Goal: Check status

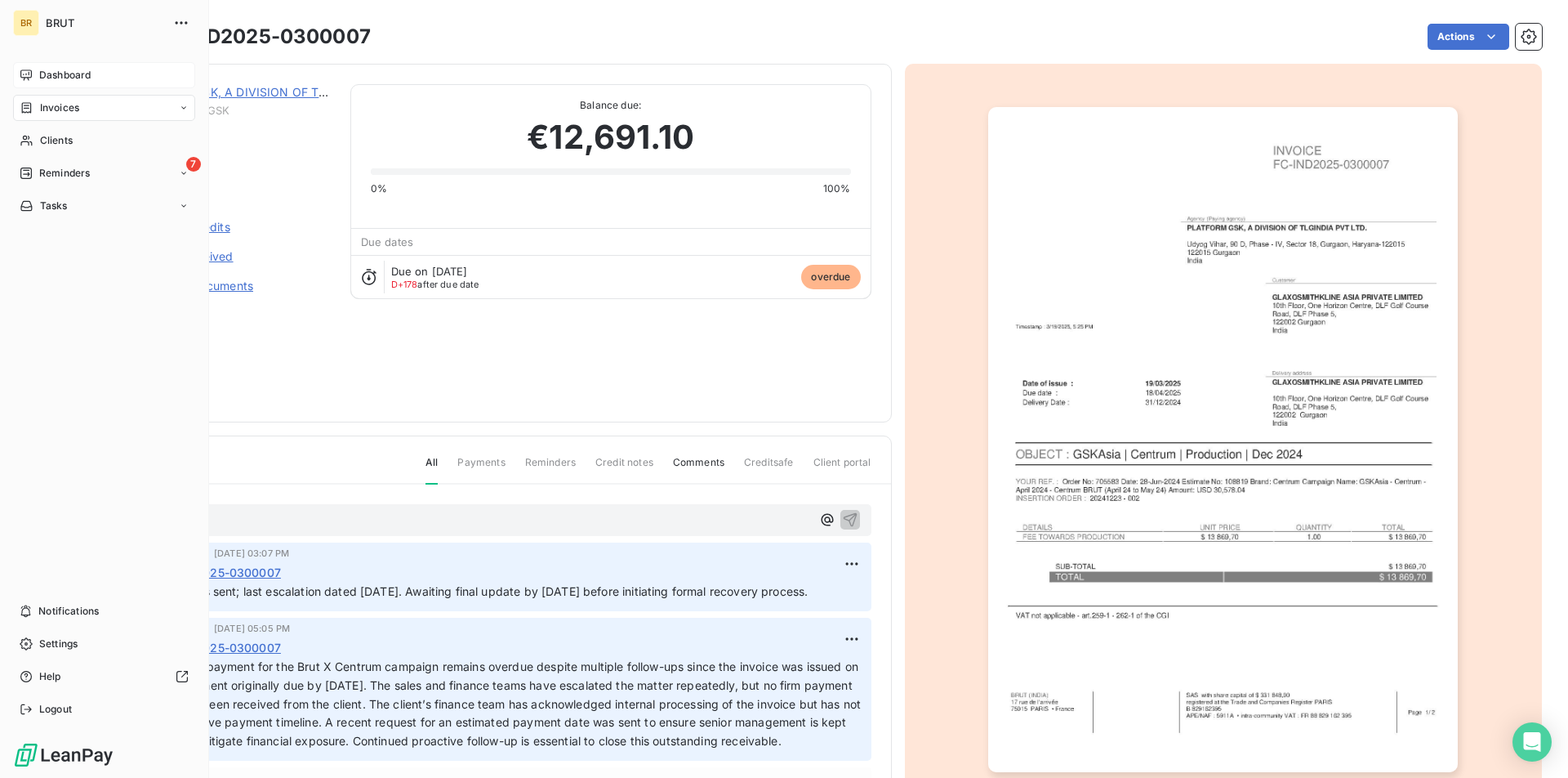
click at [43, 82] on span "Dashboard" at bounding box center [65, 75] width 51 height 14
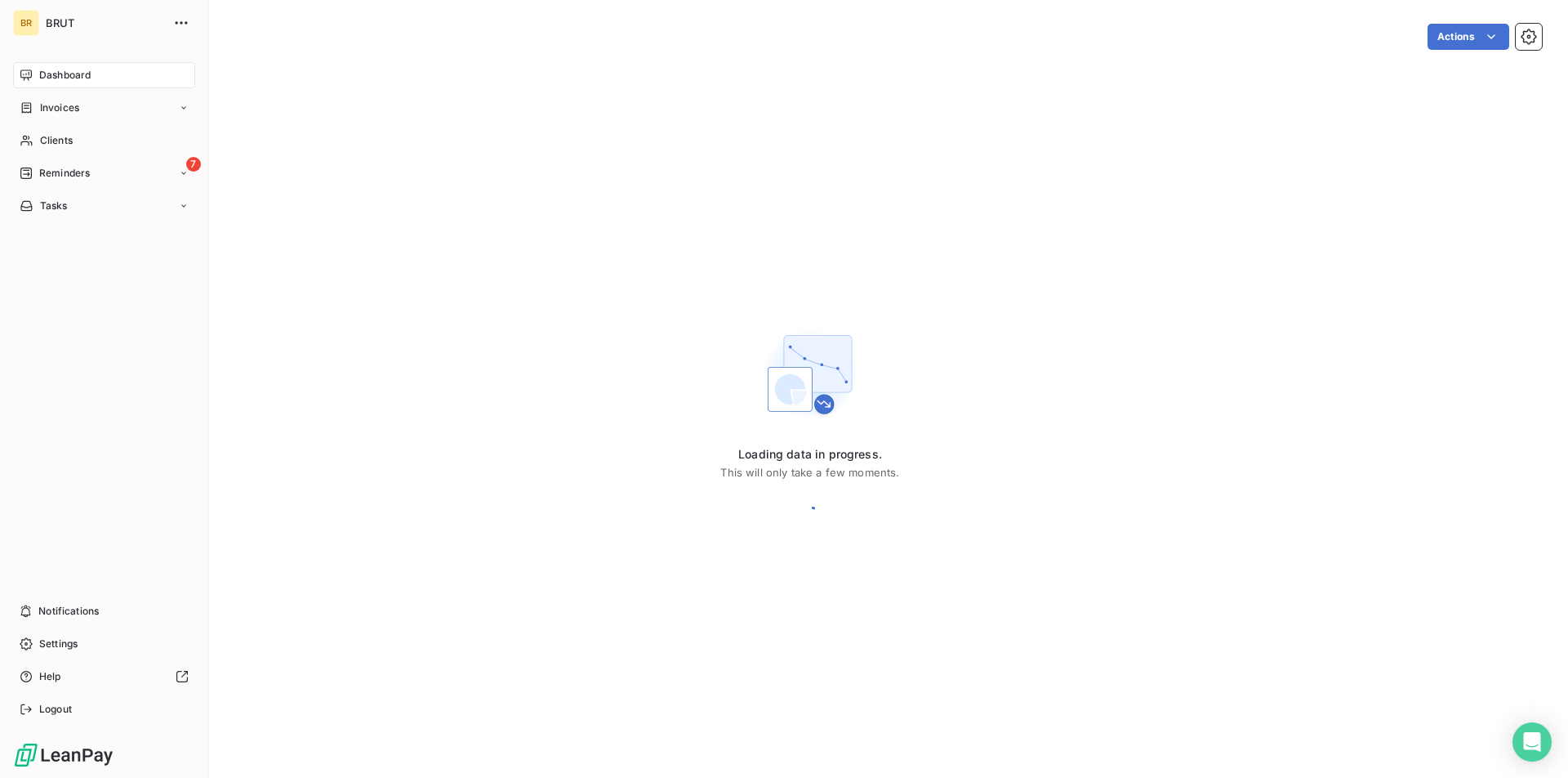
click at [56, 74] on span "Dashboard" at bounding box center [65, 75] width 51 height 14
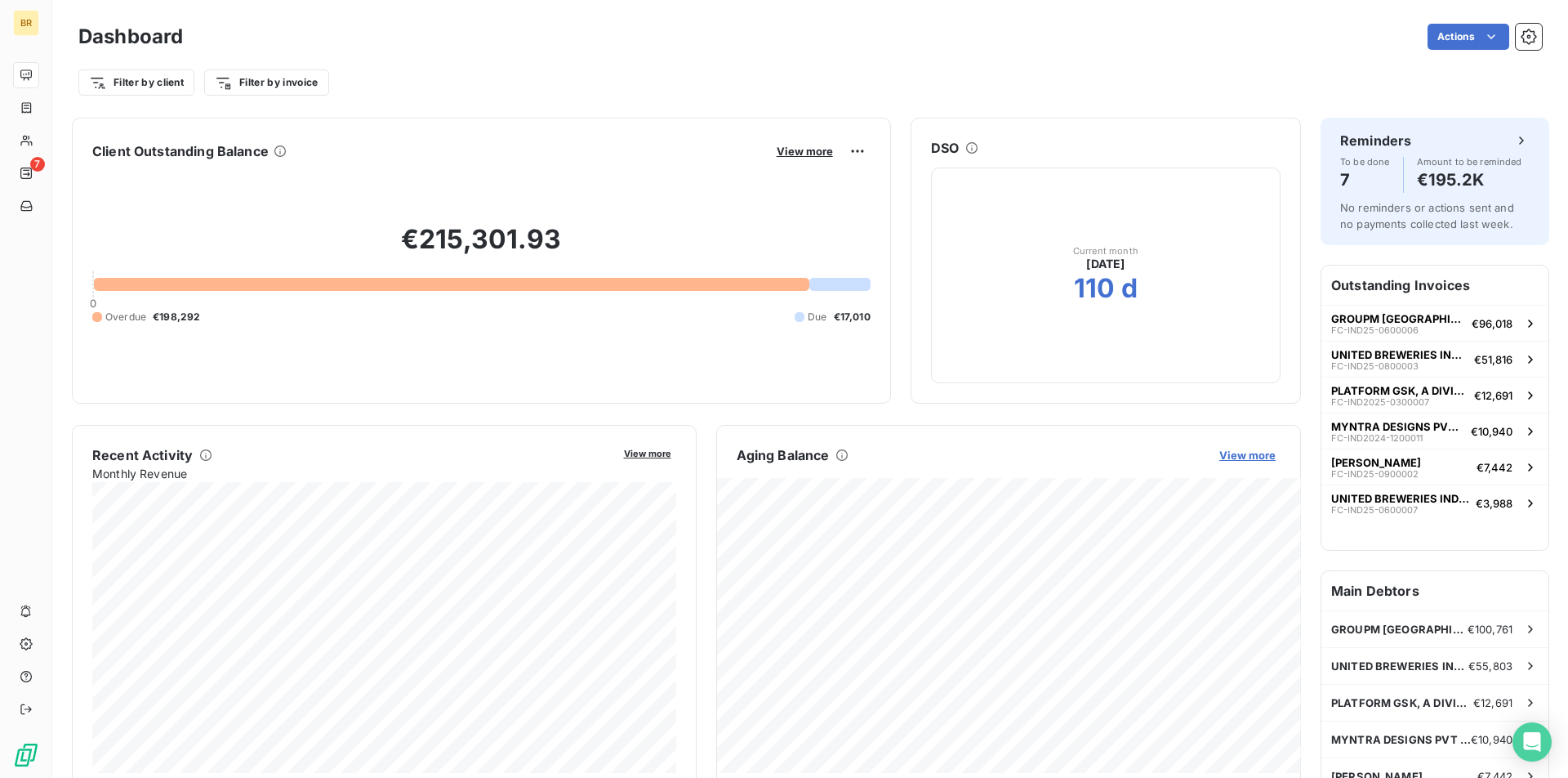
click at [1241, 450] on span "View more" at bounding box center [1247, 455] width 56 height 13
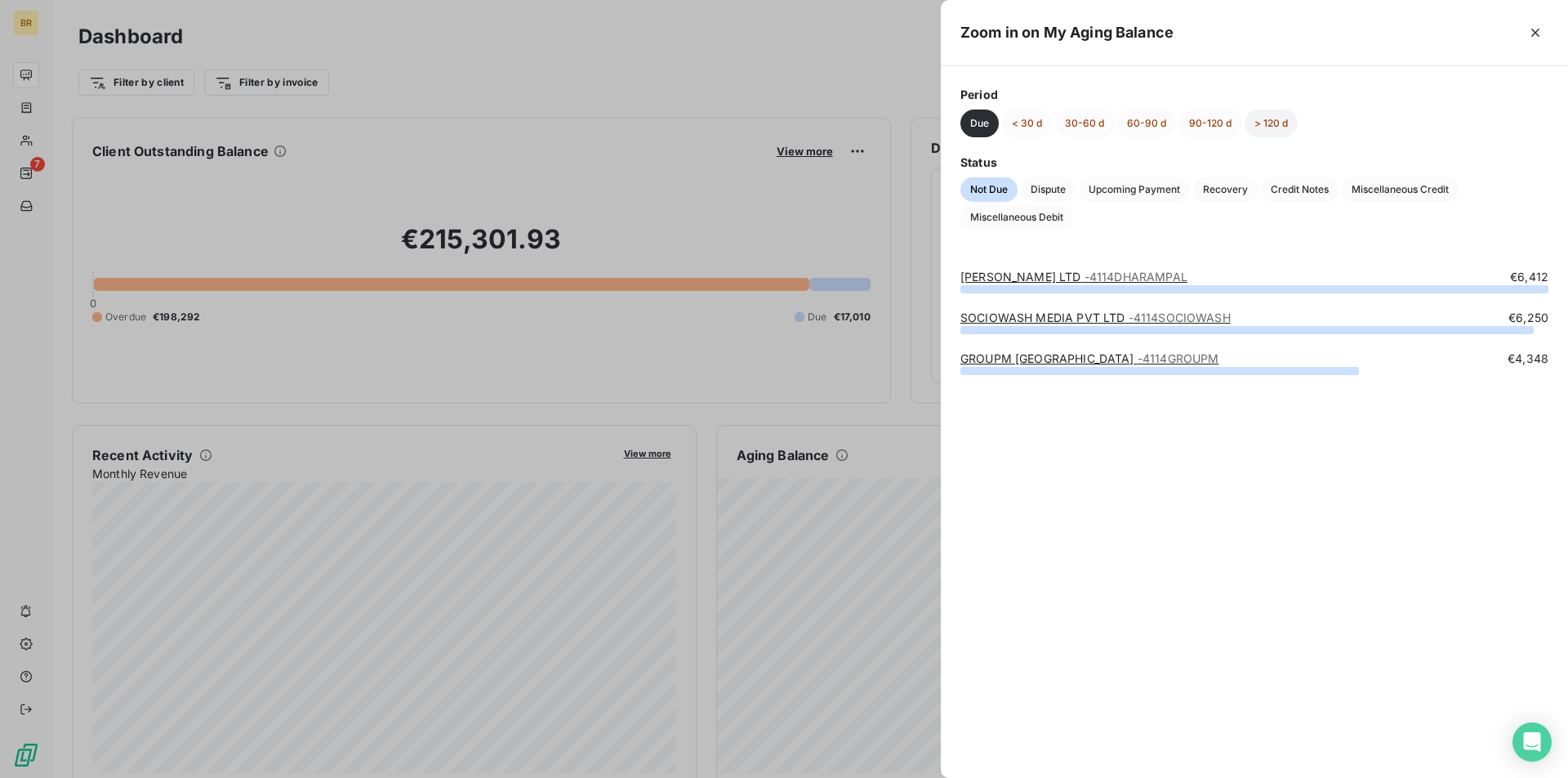
click at [1273, 130] on button "> 120 d" at bounding box center [1271, 123] width 53 height 28
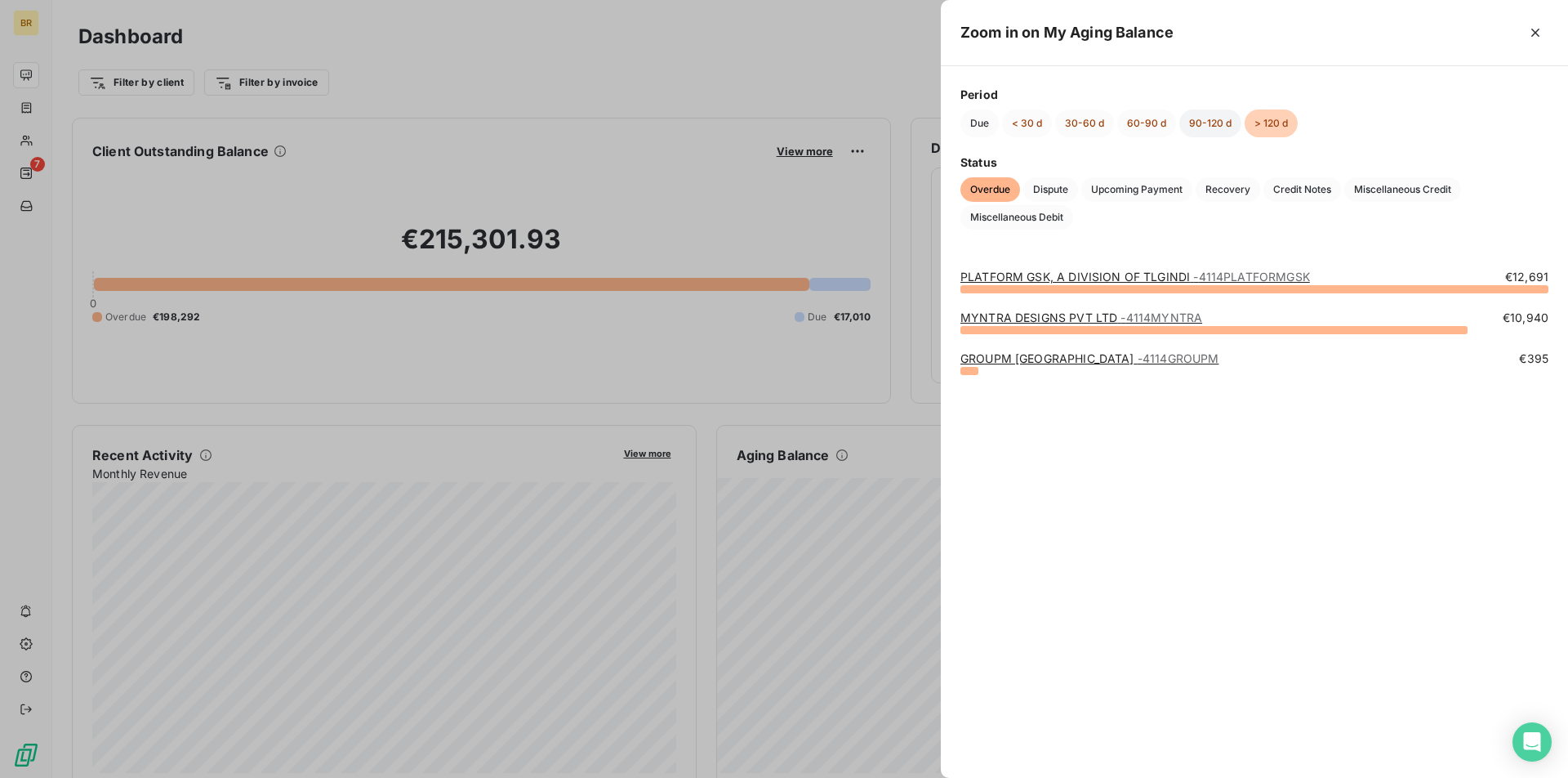
click at [1217, 123] on button "90-120 d" at bounding box center [1211, 123] width 62 height 28
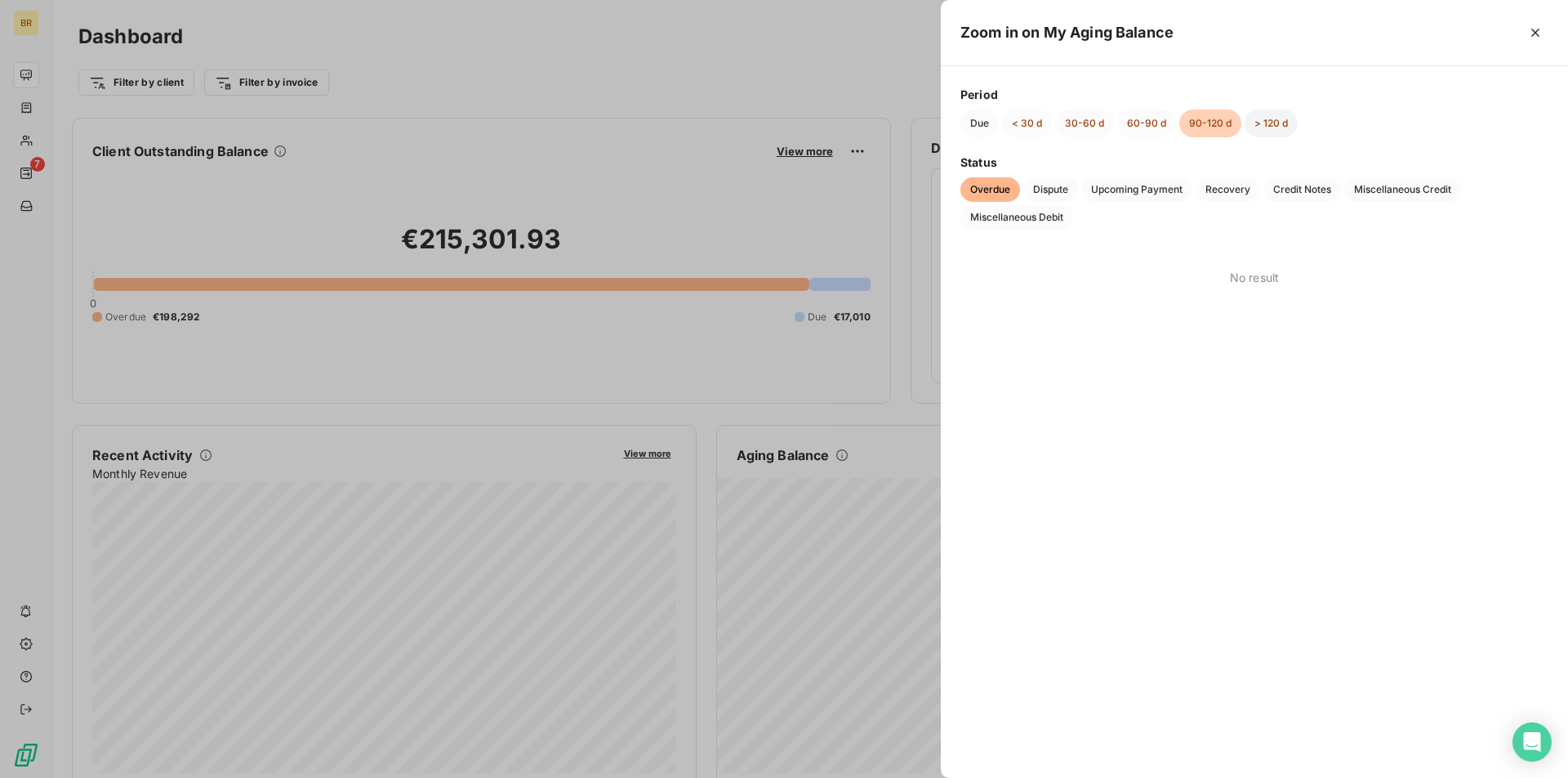
click at [1278, 123] on button "> 120 d" at bounding box center [1271, 123] width 53 height 28
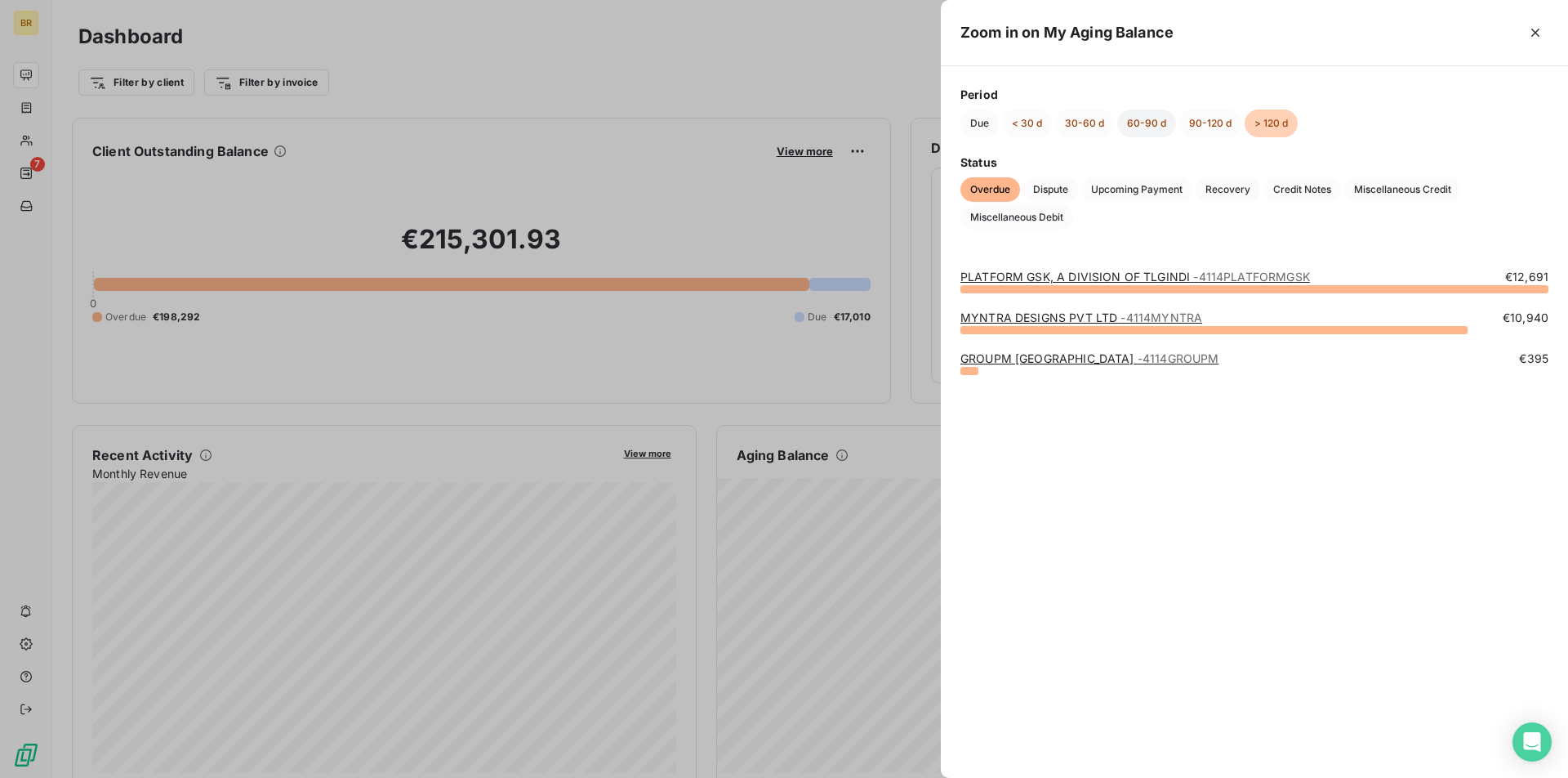
click at [1132, 124] on button "60-90 d" at bounding box center [1147, 123] width 59 height 28
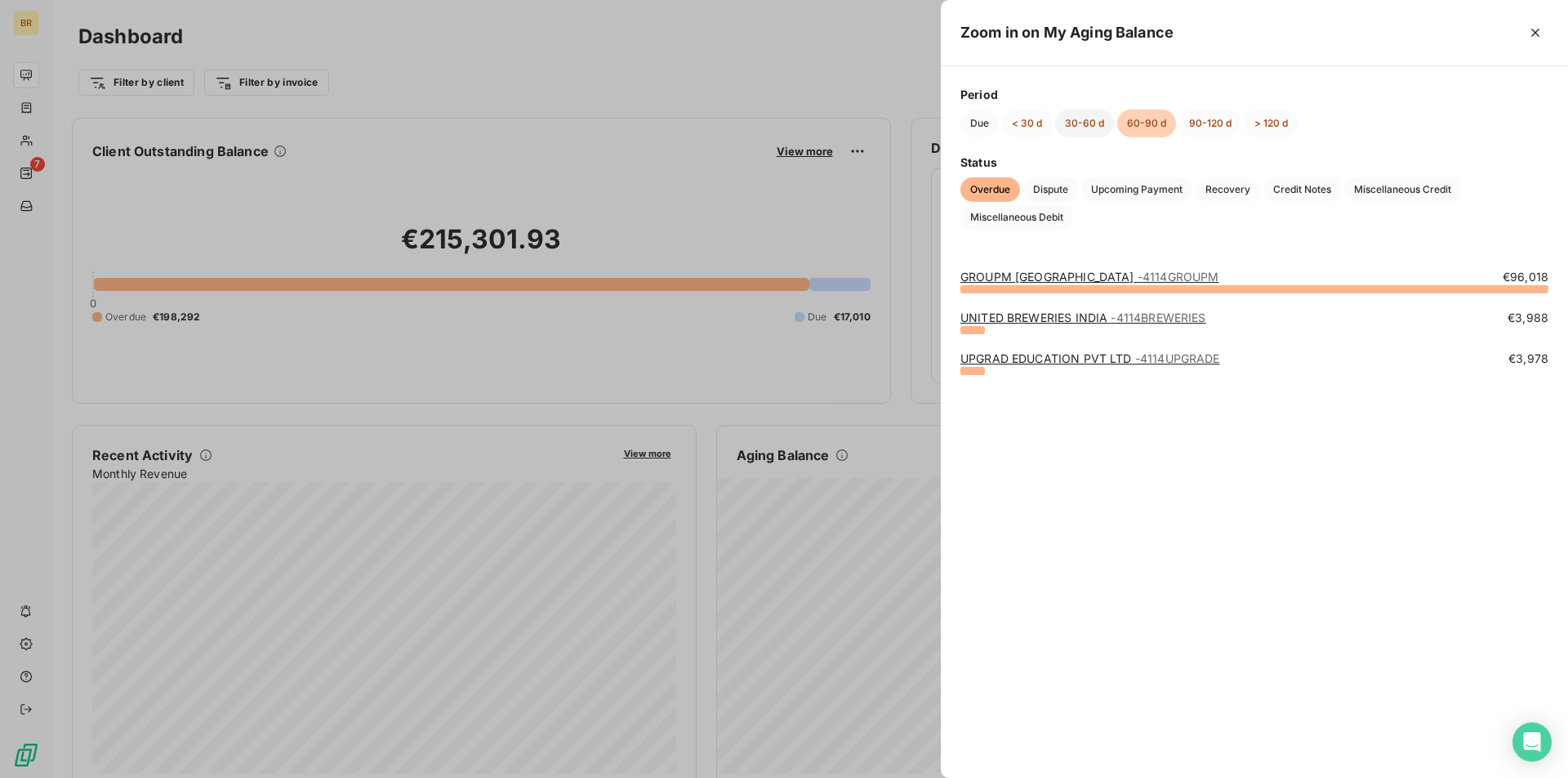
click at [1091, 119] on button "30-60 d" at bounding box center [1085, 123] width 59 height 28
click at [1034, 126] on button "< 30 d" at bounding box center [1027, 123] width 50 height 28
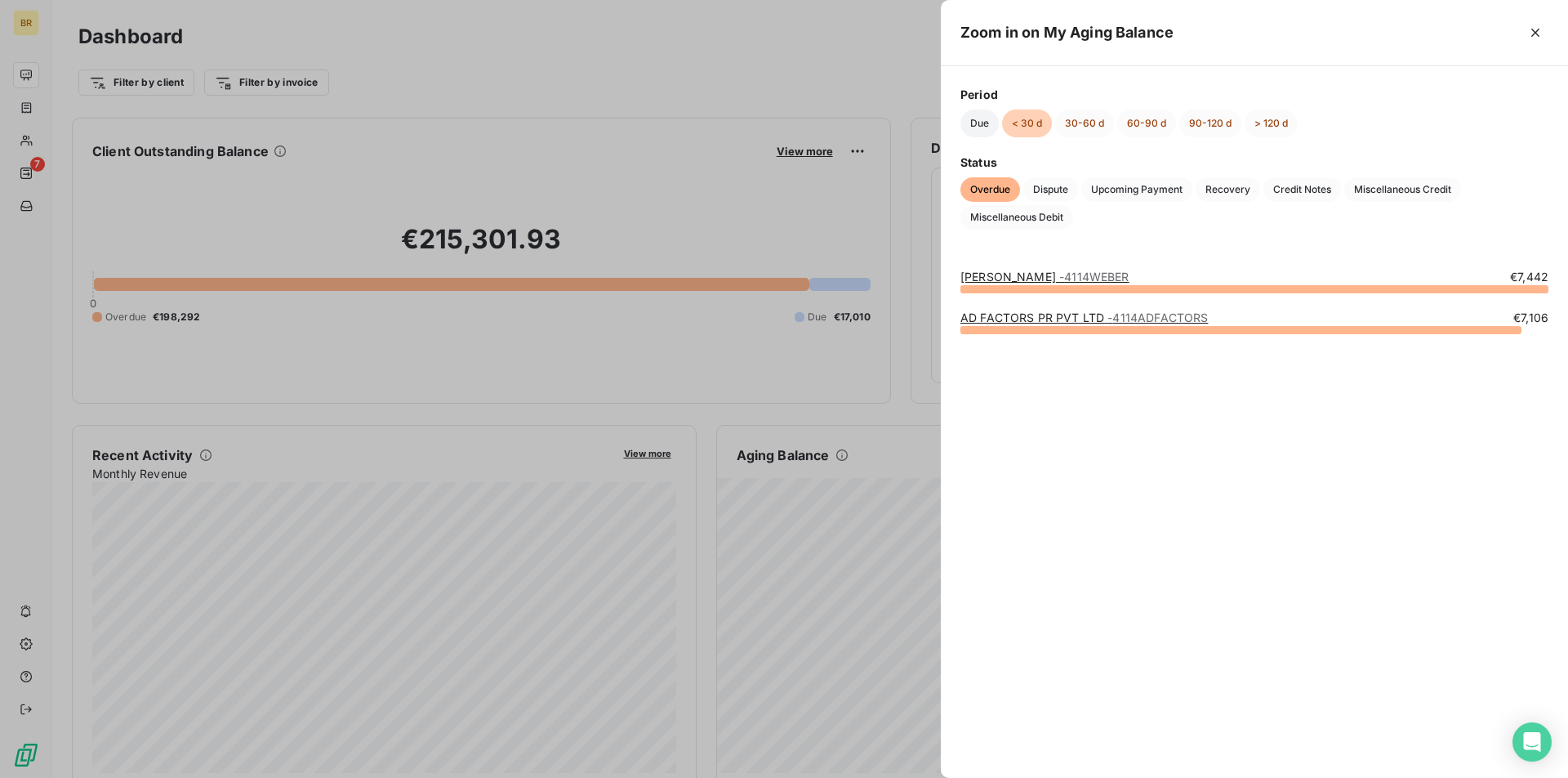
click at [992, 127] on button "Due" at bounding box center [979, 123] width 39 height 28
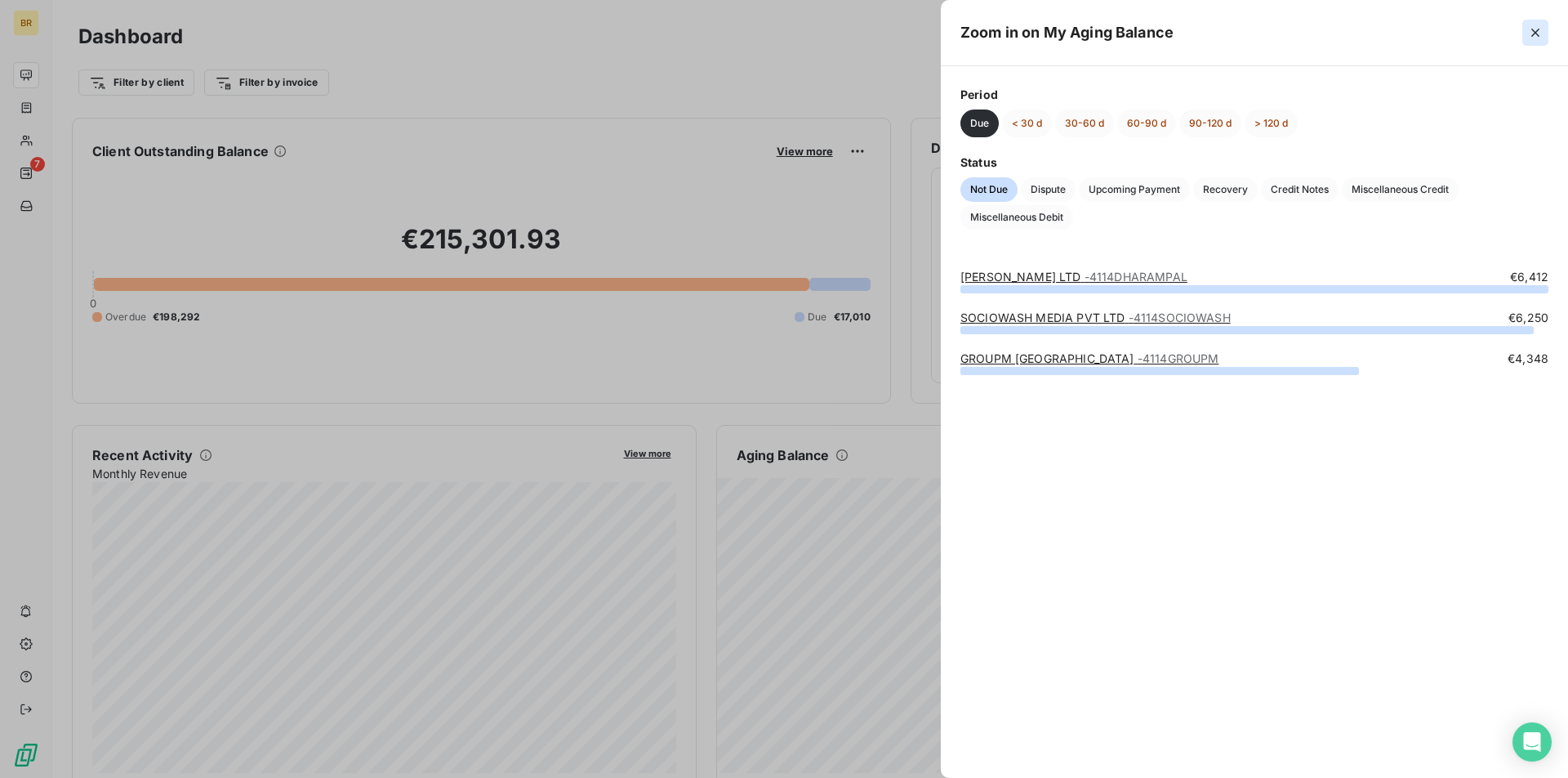
click at [1544, 37] on button "button" at bounding box center [1535, 32] width 26 height 26
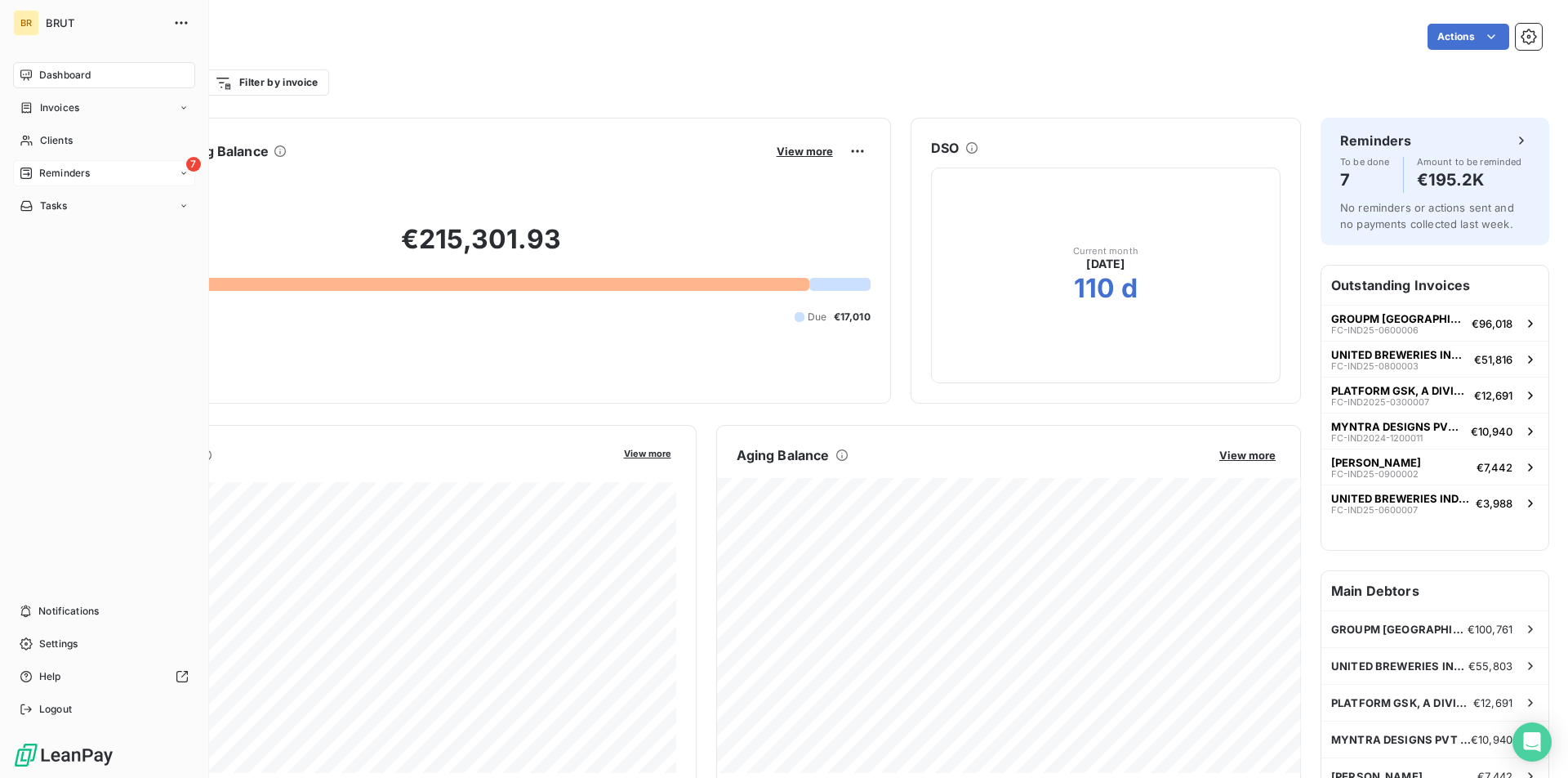
click at [101, 176] on div "7 Reminders" at bounding box center [104, 172] width 182 height 26
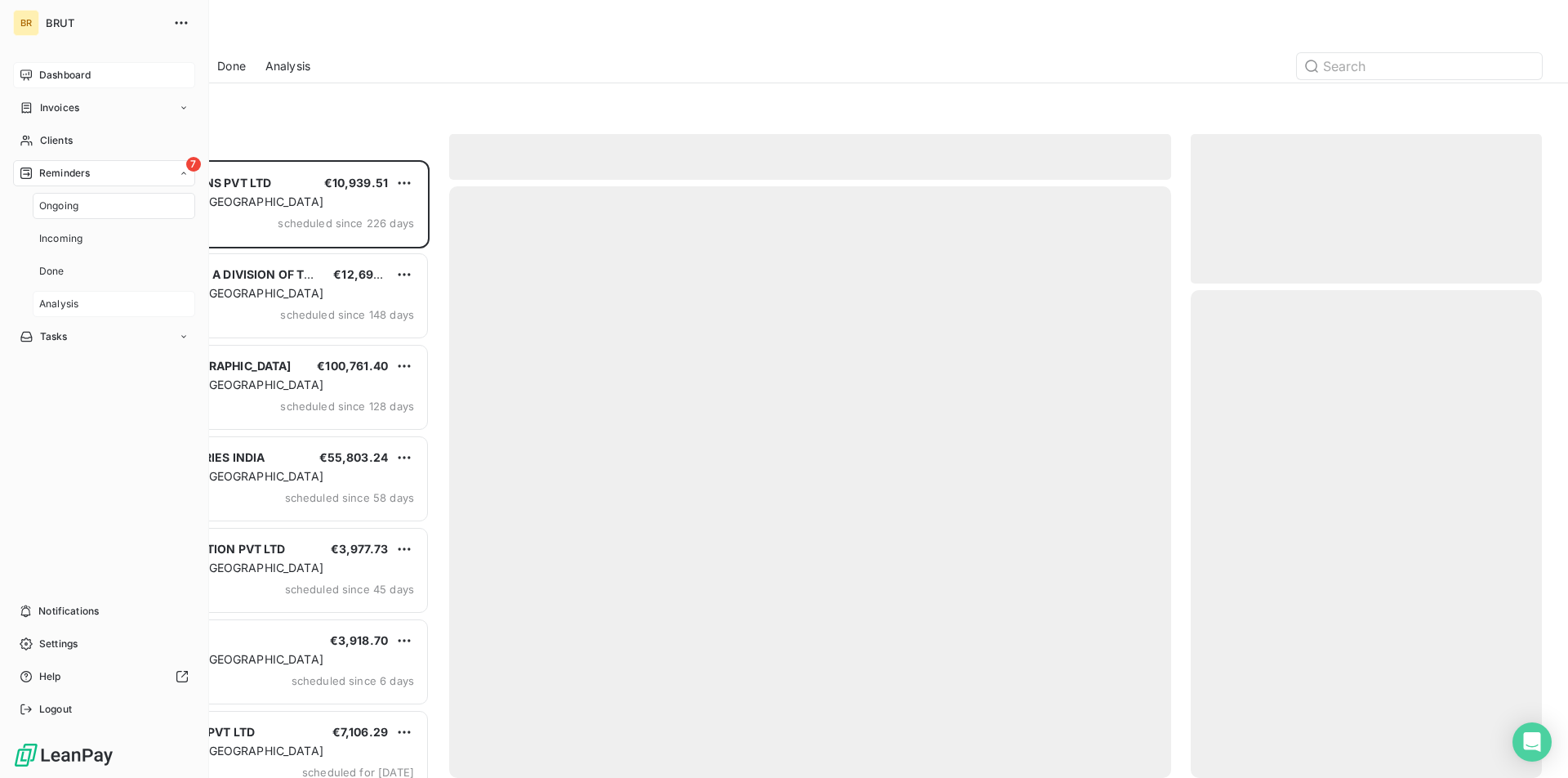
scroll to position [617, 351]
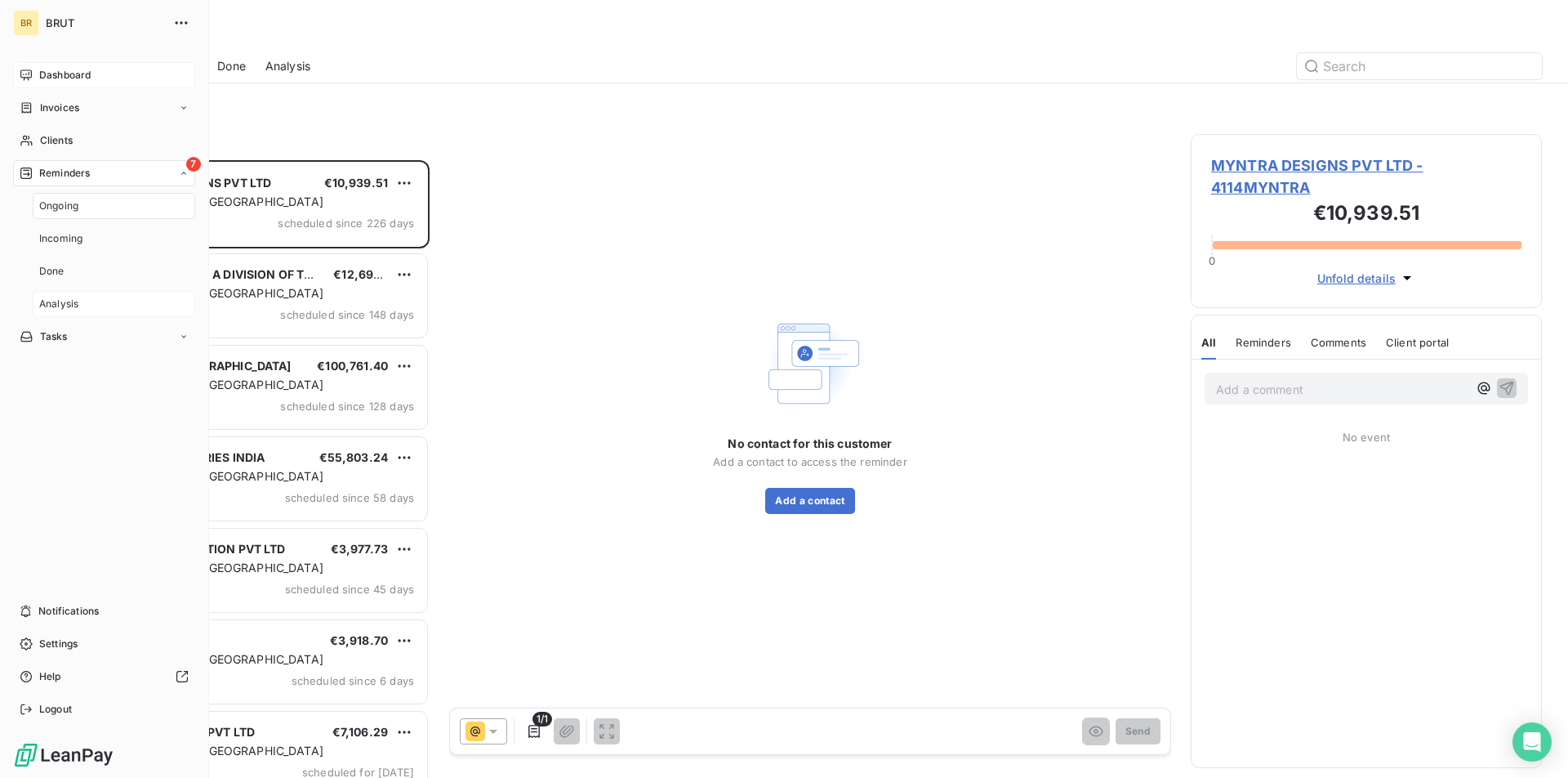
click at [108, 299] on div "Analysis" at bounding box center [114, 304] width 162 height 26
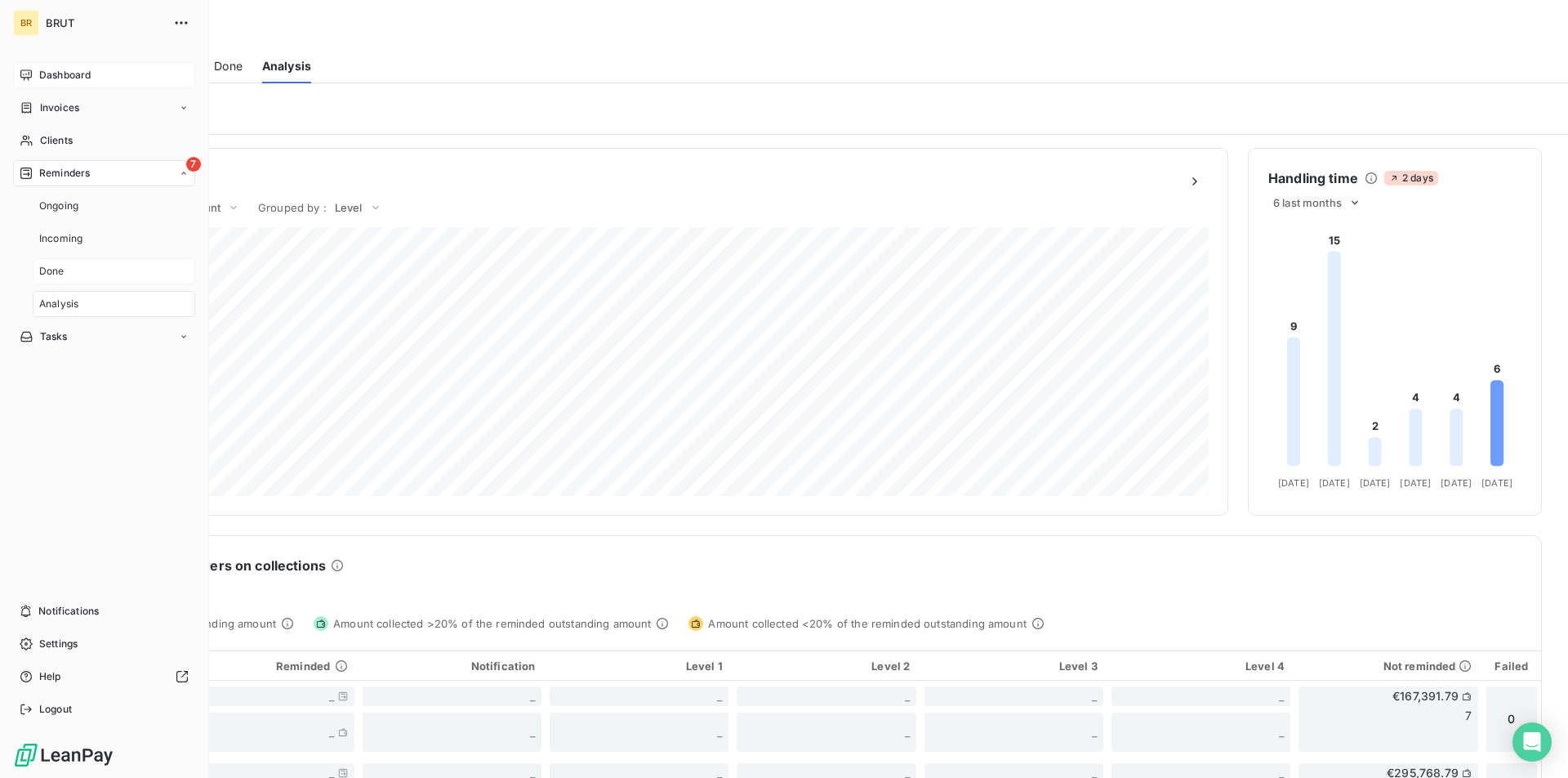
click at [109, 279] on div "Done" at bounding box center [114, 271] width 162 height 26
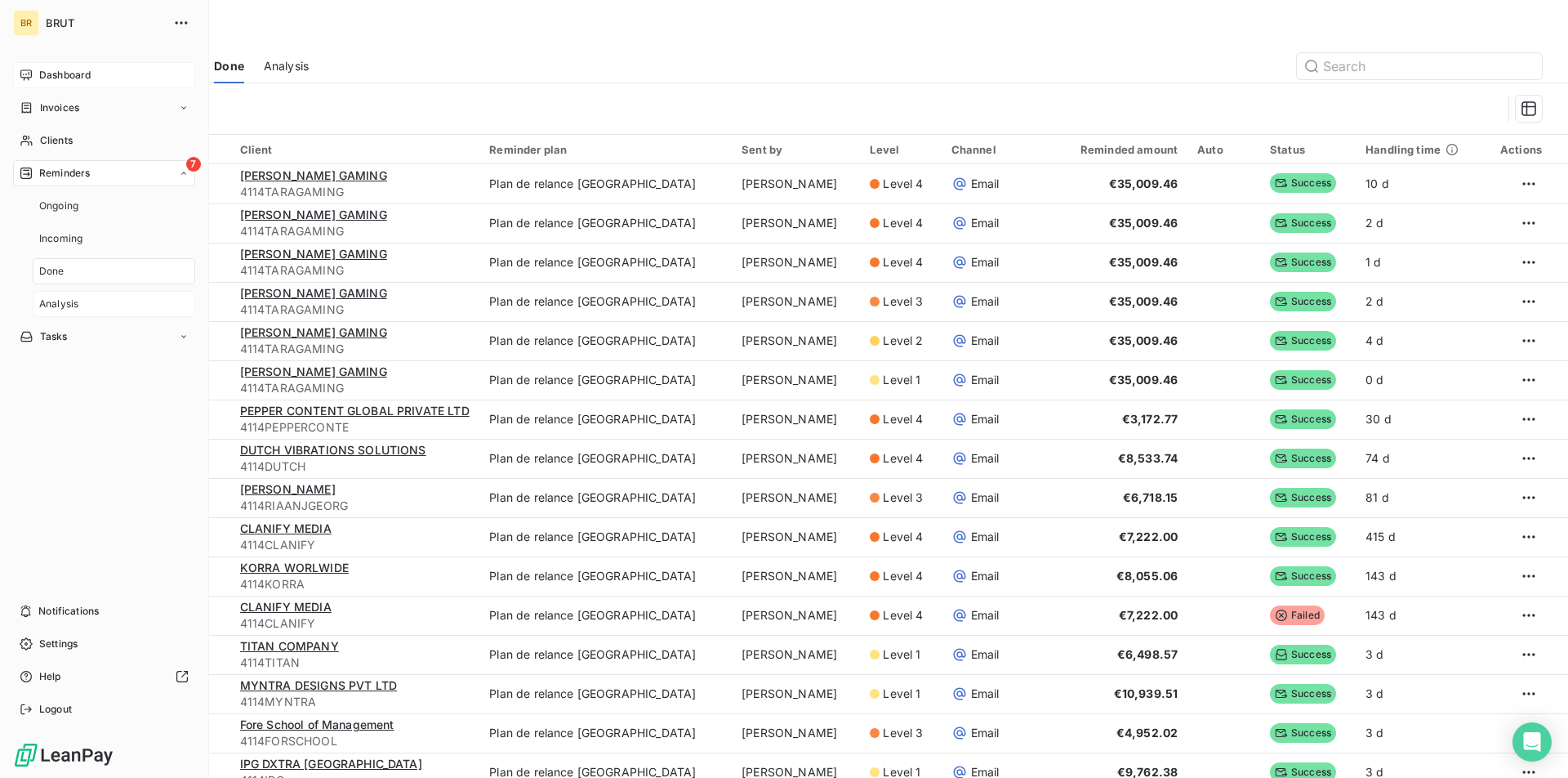
click at [109, 297] on div "Analysis" at bounding box center [114, 304] width 162 height 26
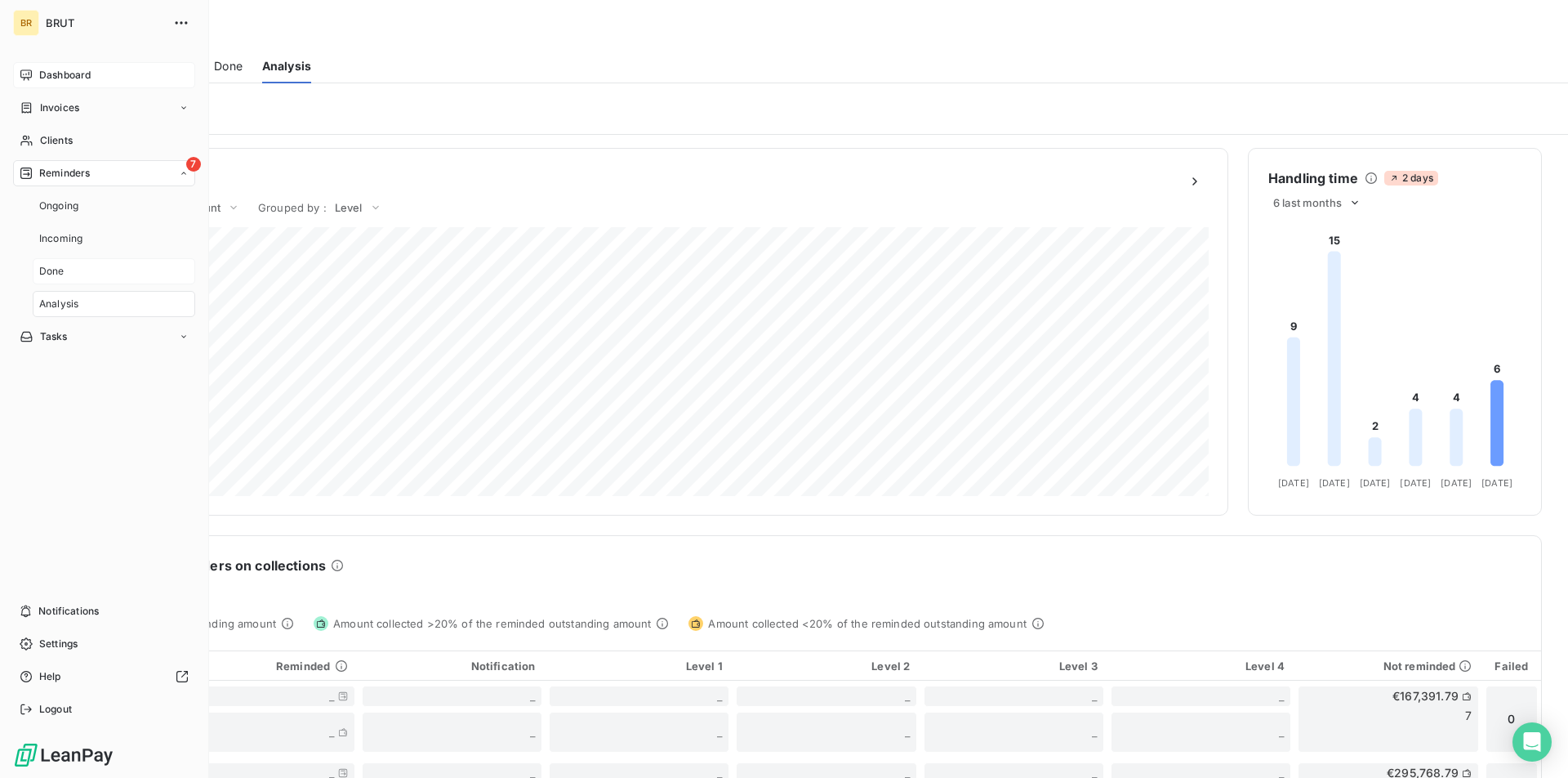
click at [114, 259] on div "Done" at bounding box center [114, 271] width 162 height 26
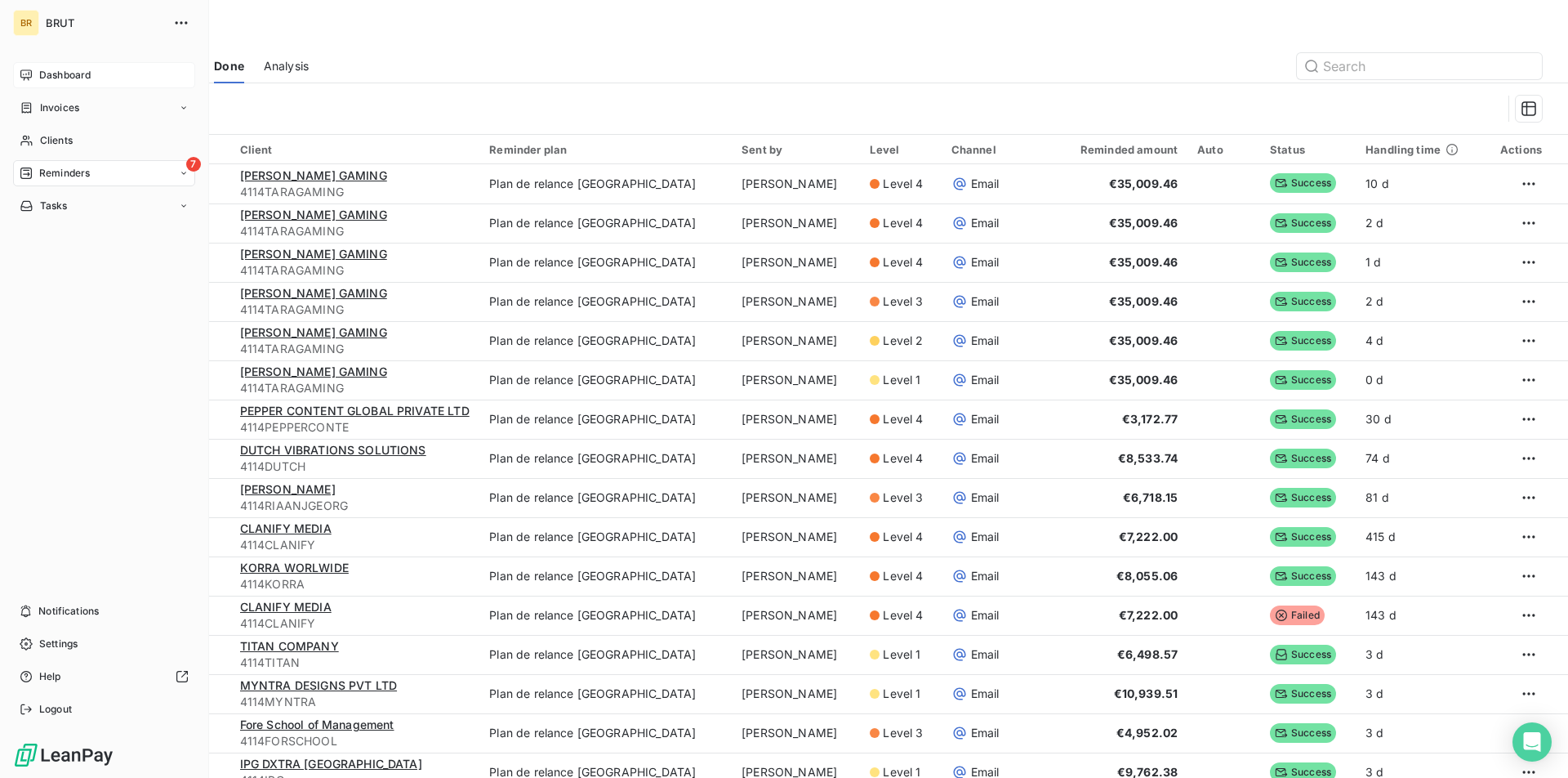
click at [79, 169] on span "Reminders" at bounding box center [65, 172] width 50 height 14
click at [102, 243] on div "Incoming" at bounding box center [114, 238] width 162 height 26
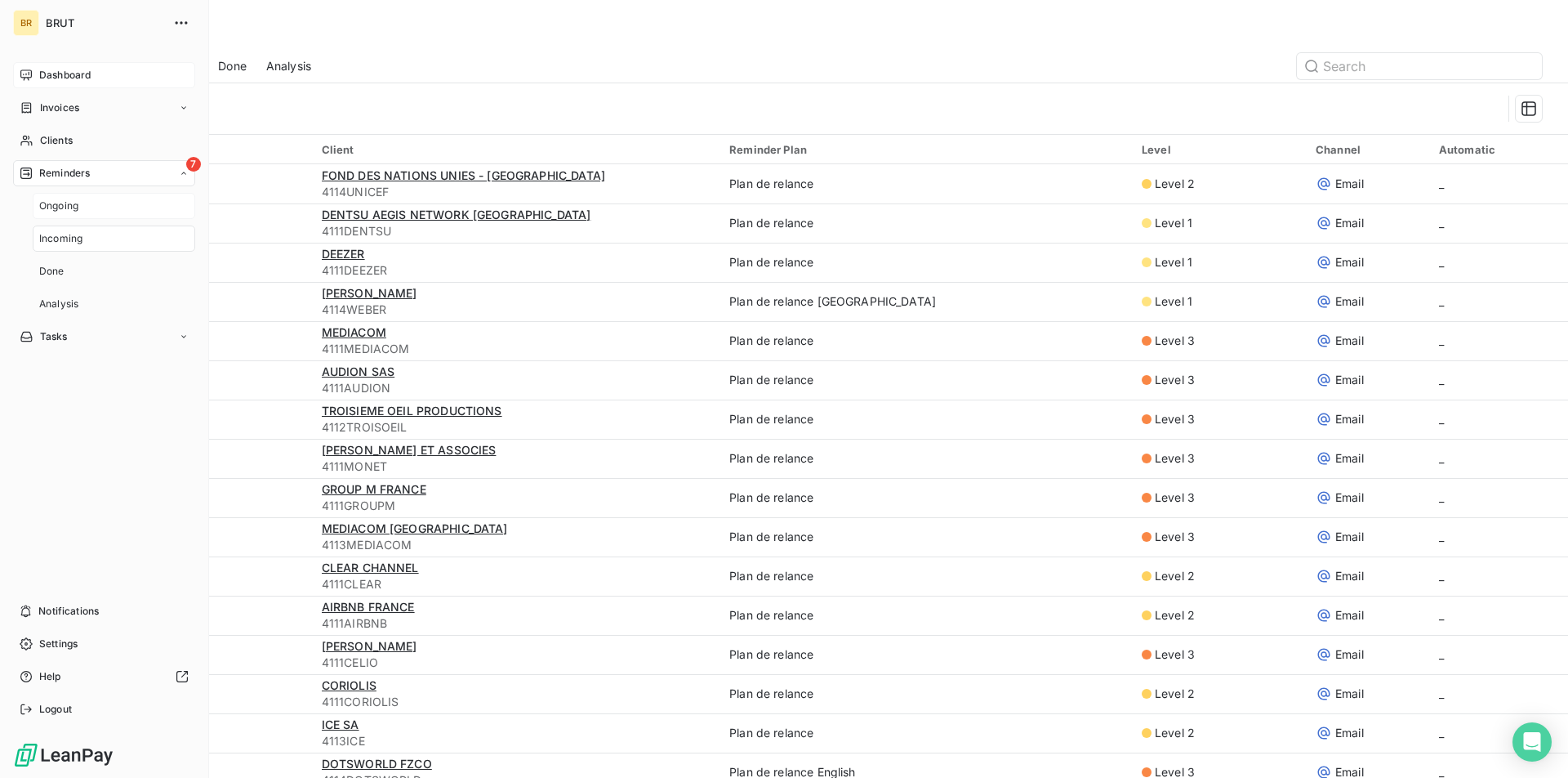
click at [87, 209] on div "Ongoing" at bounding box center [114, 205] width 162 height 26
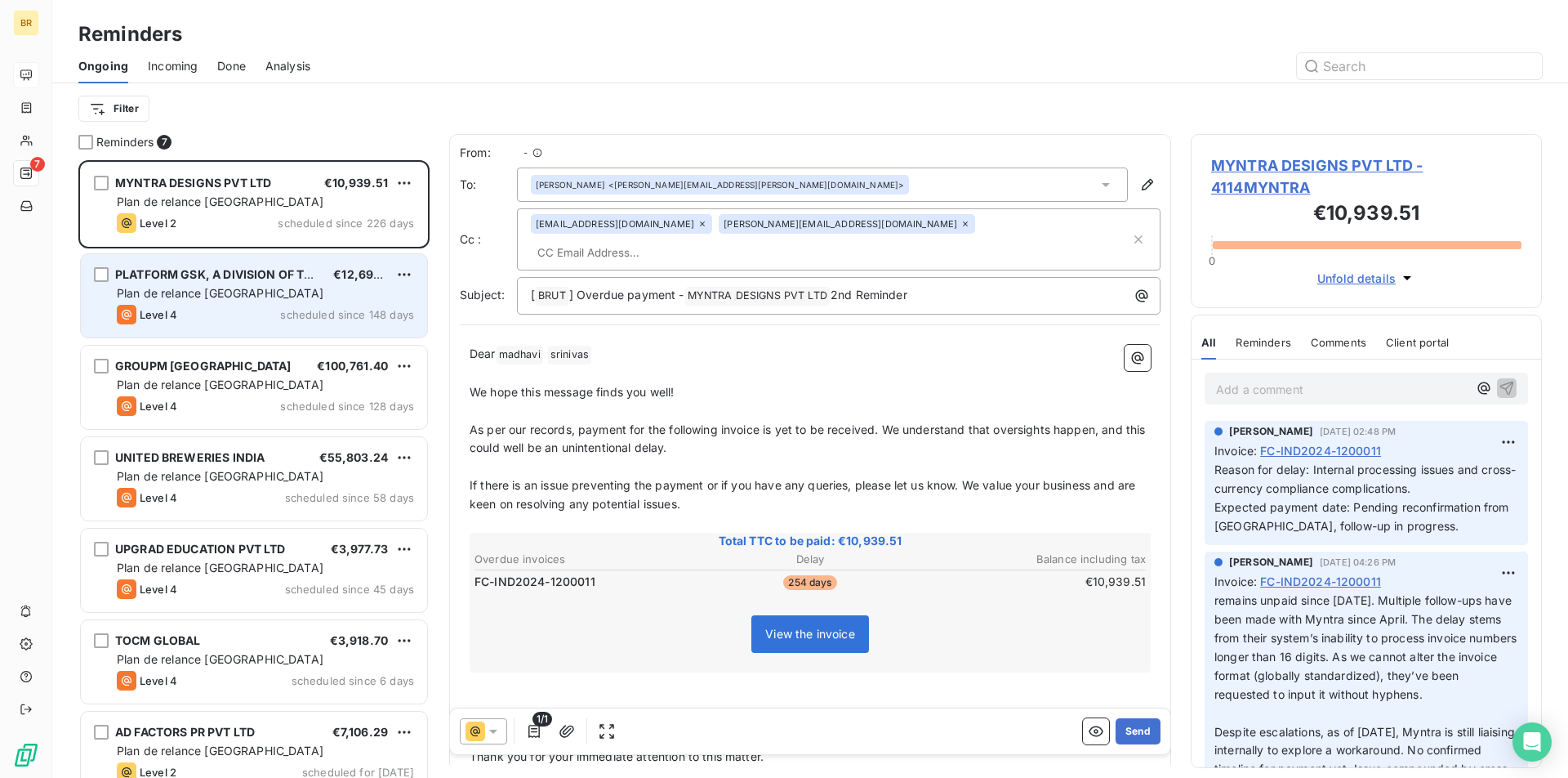
scroll to position [617, 351]
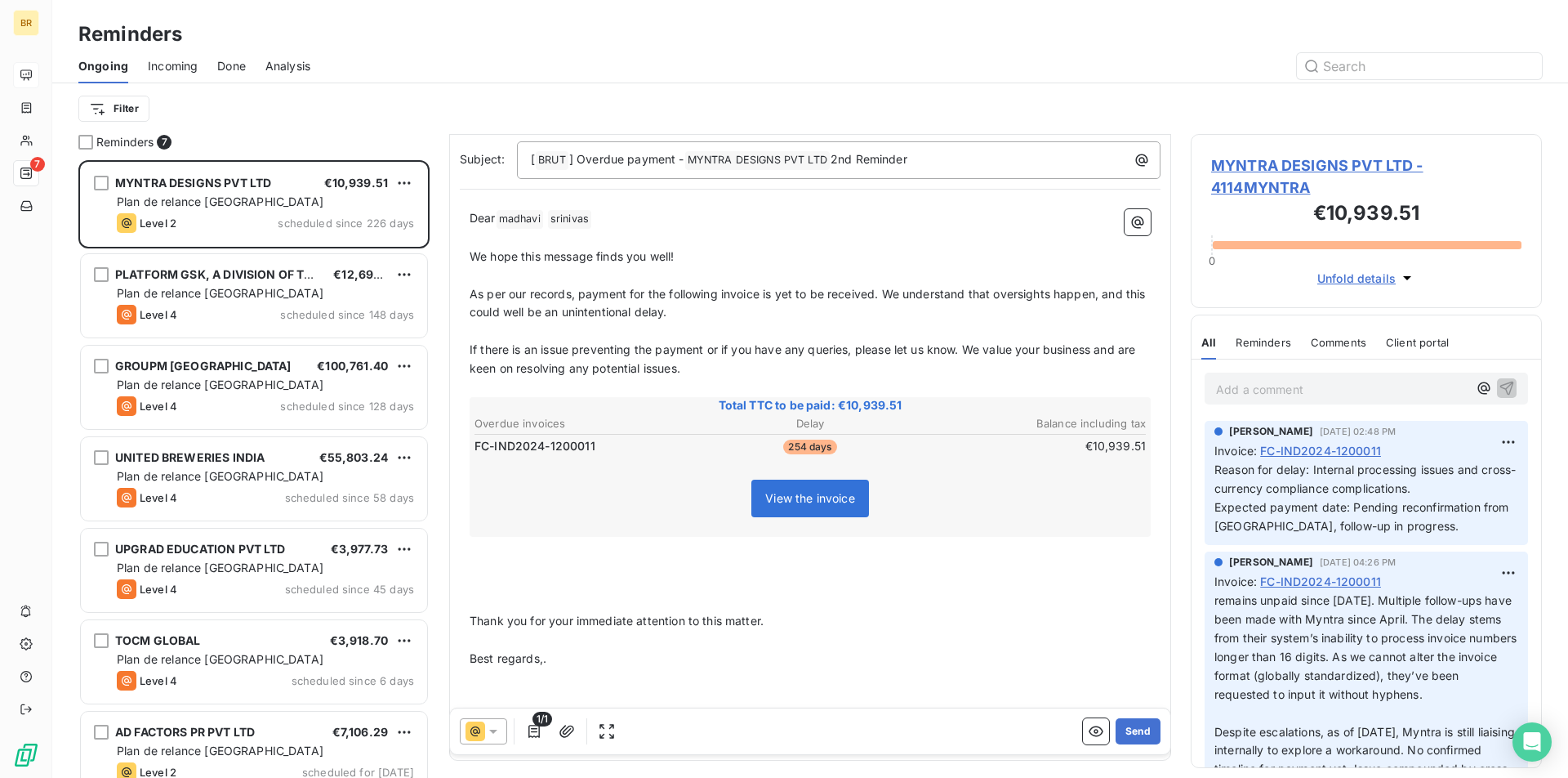
scroll to position [147, 0]
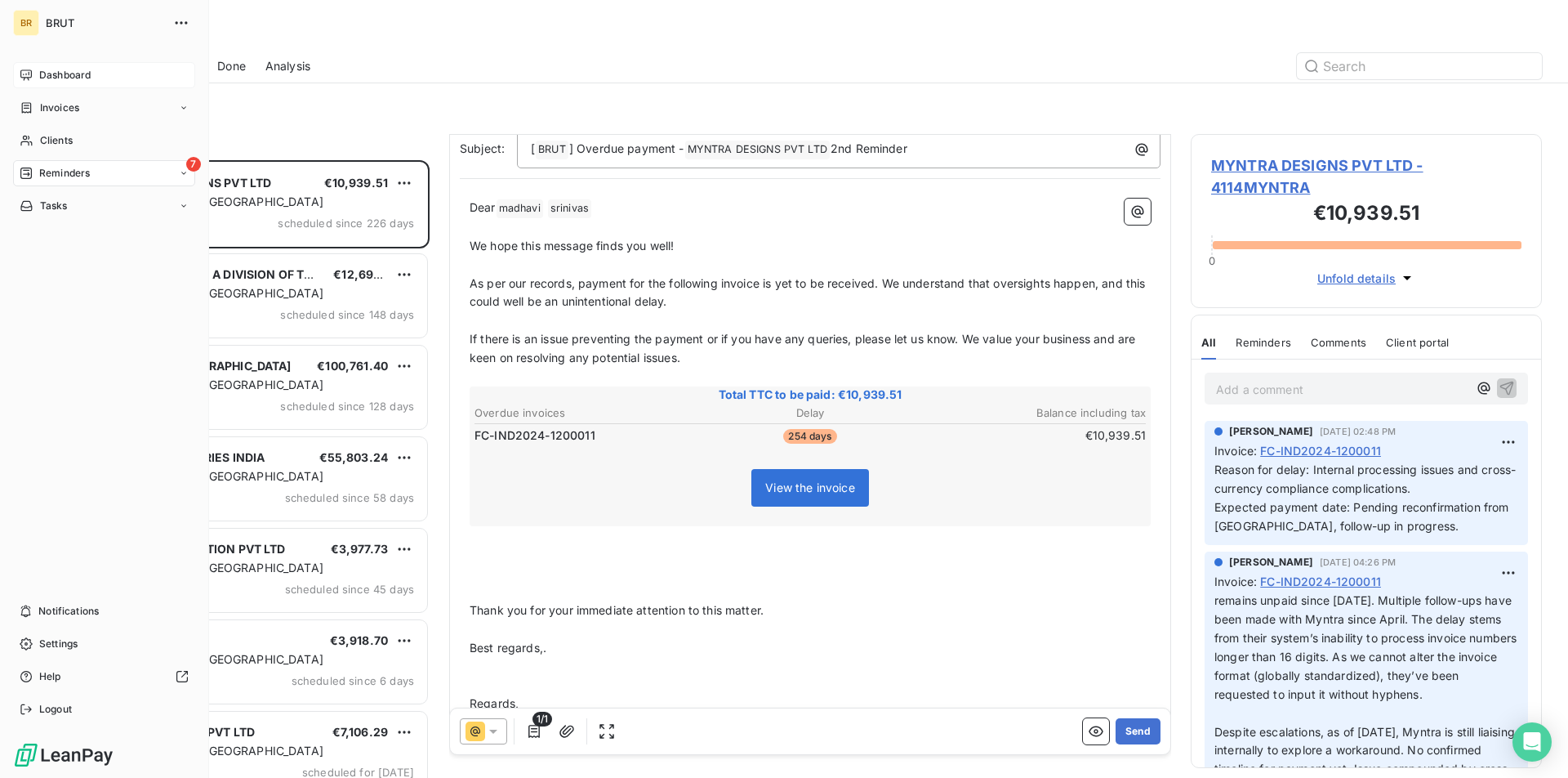
click at [43, 78] on span "Dashboard" at bounding box center [65, 75] width 51 height 14
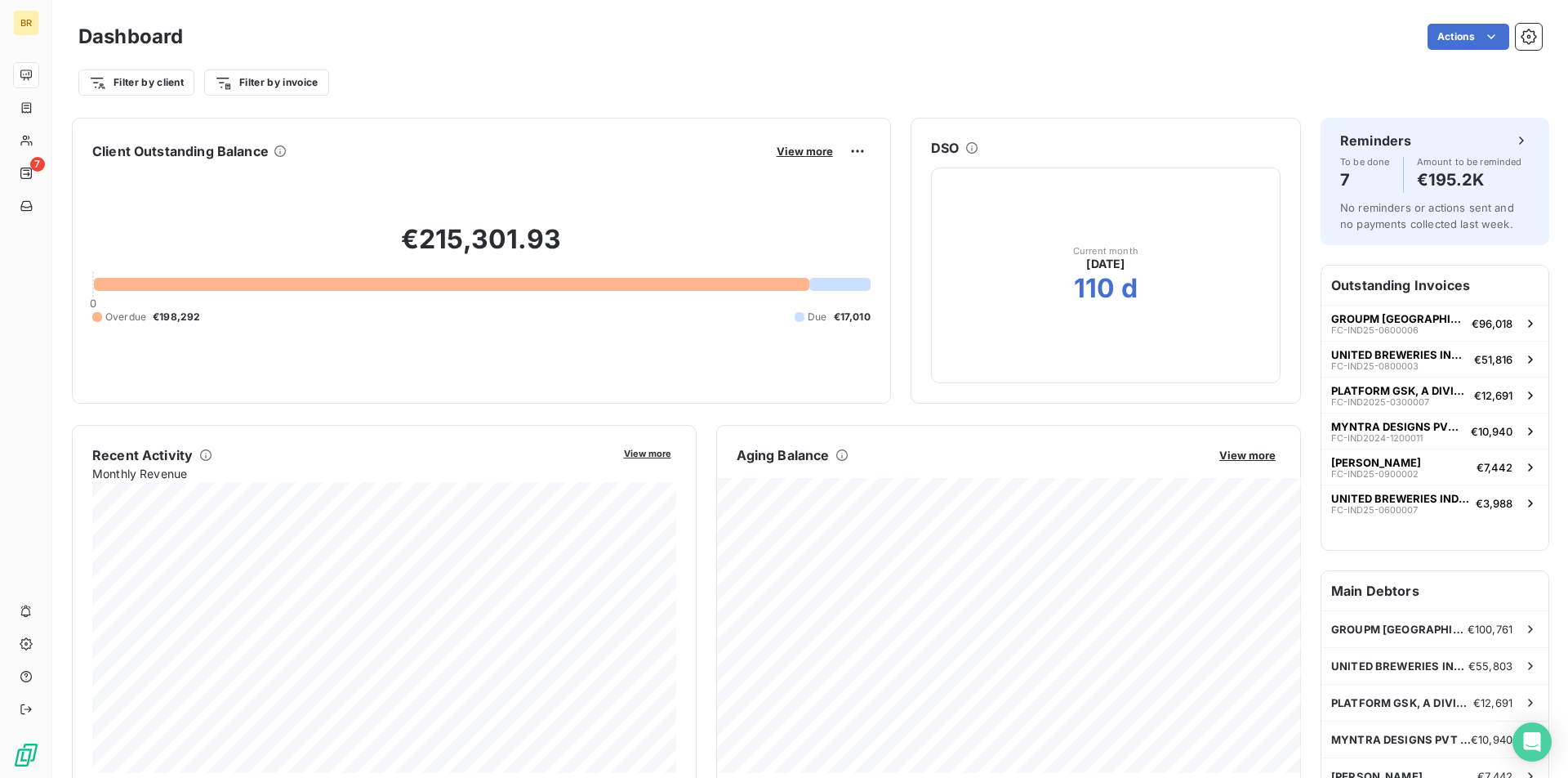
click at [1060, 268] on div "Current month [DATE] 110 d" at bounding box center [1106, 275] width 350 height 215
click at [1236, 459] on span "View more" at bounding box center [1247, 455] width 56 height 13
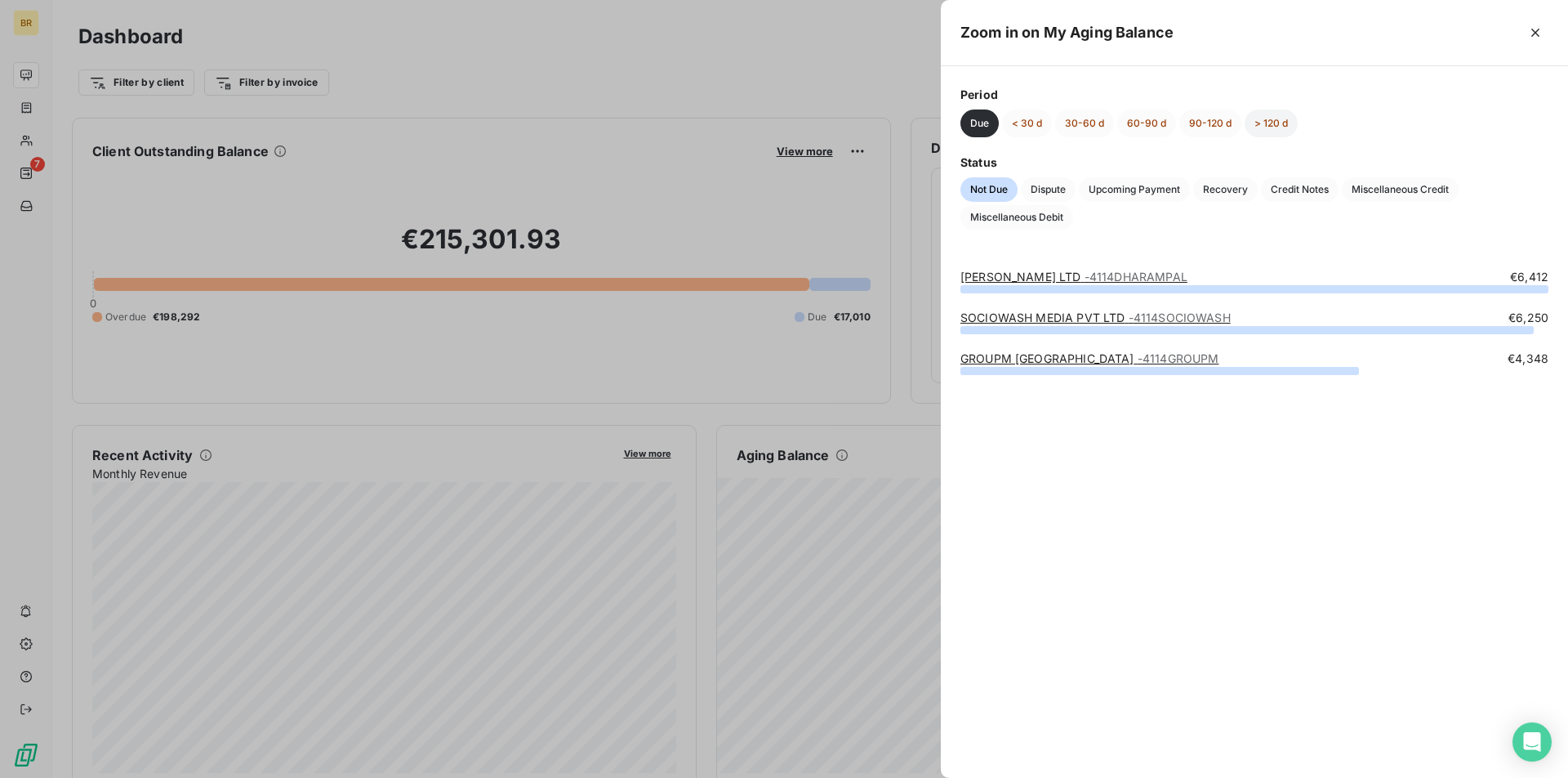
click at [1267, 117] on button "> 120 d" at bounding box center [1271, 123] width 53 height 28
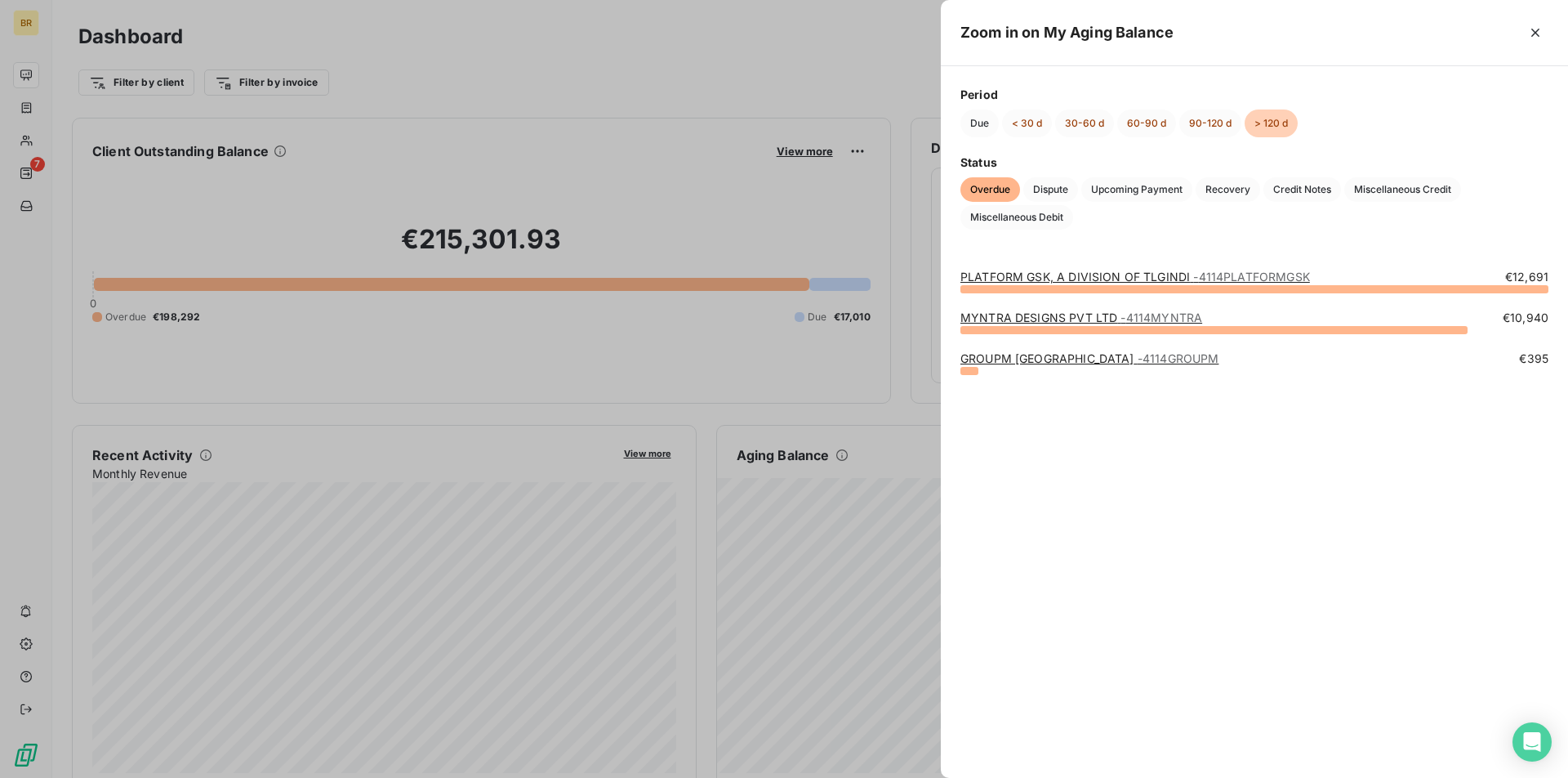
click at [1138, 361] on span "- 4114GROUPM" at bounding box center [1178, 358] width 82 height 14
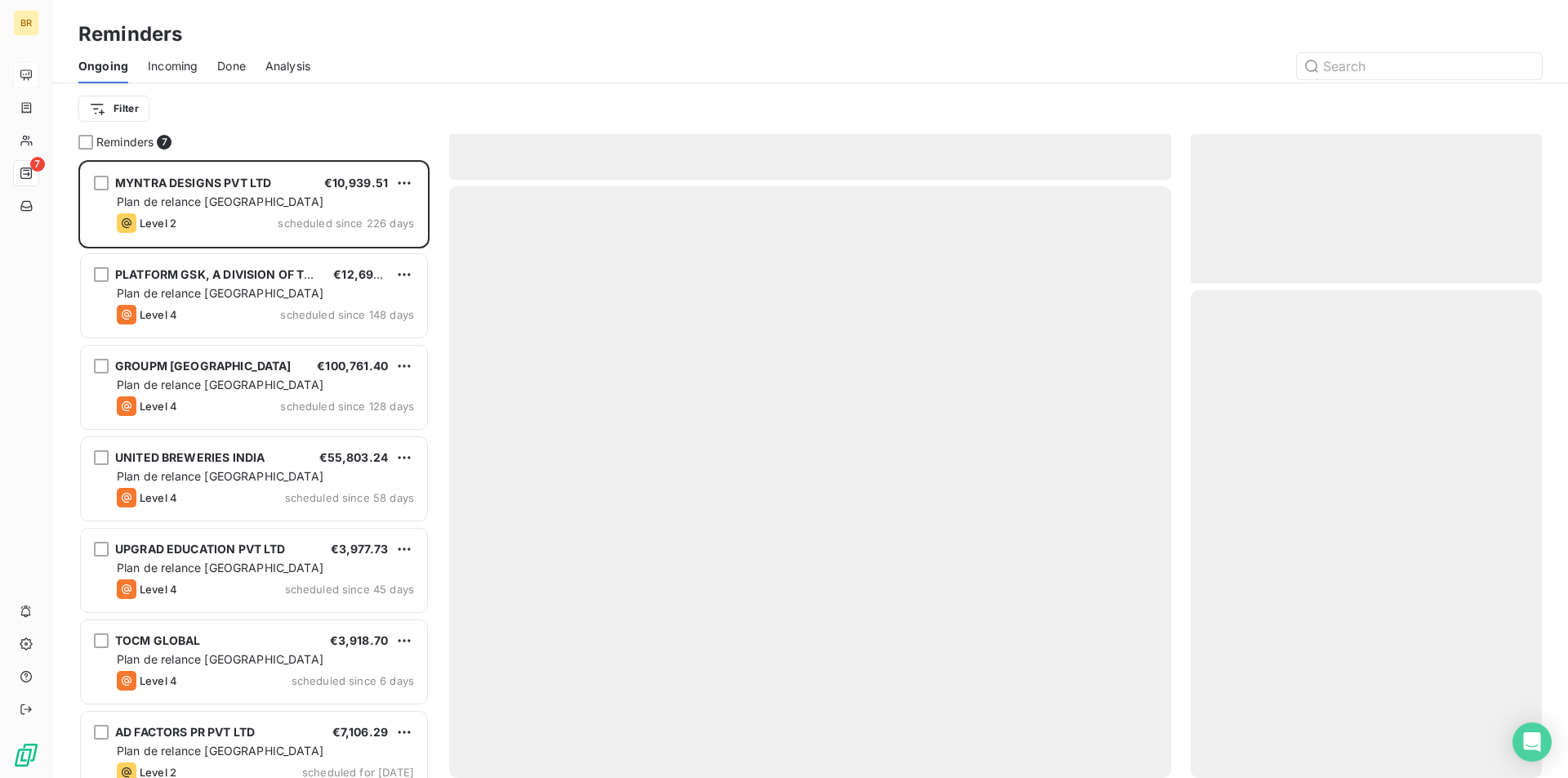
scroll to position [617, 351]
